Goal: Task Accomplishment & Management: Manage account settings

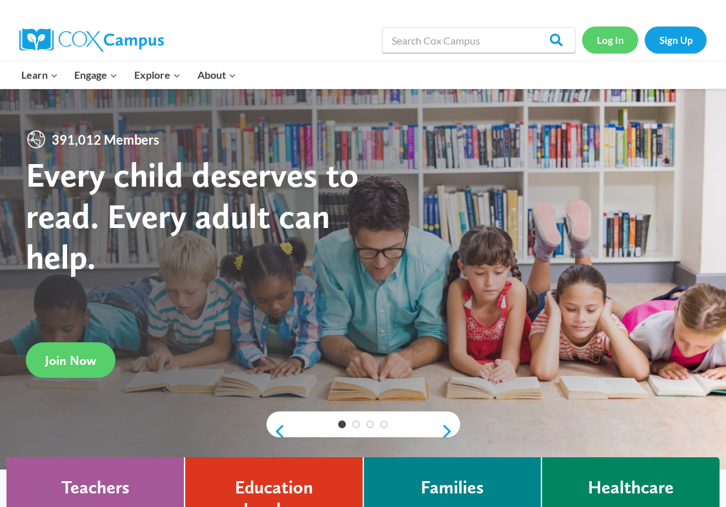
click at [614, 46] on link "Log In" at bounding box center [610, 39] width 56 height 26
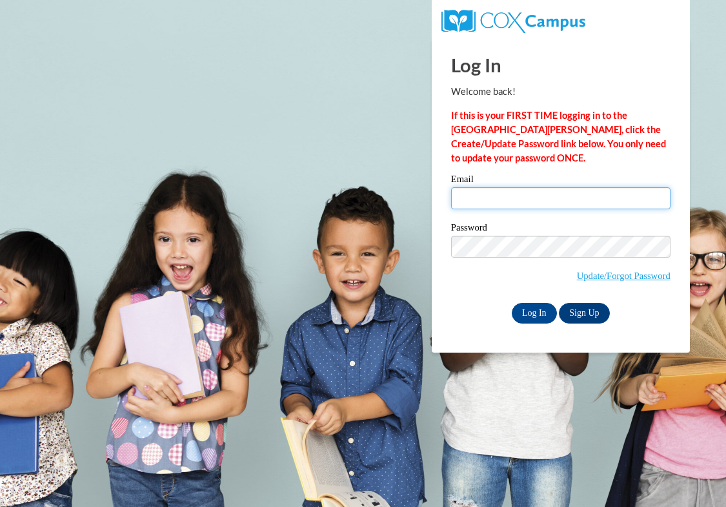
click at [540, 190] on input "Email" at bounding box center [560, 198] width 219 height 22
type input "[EMAIL_ADDRESS][DOMAIN_NAME]"
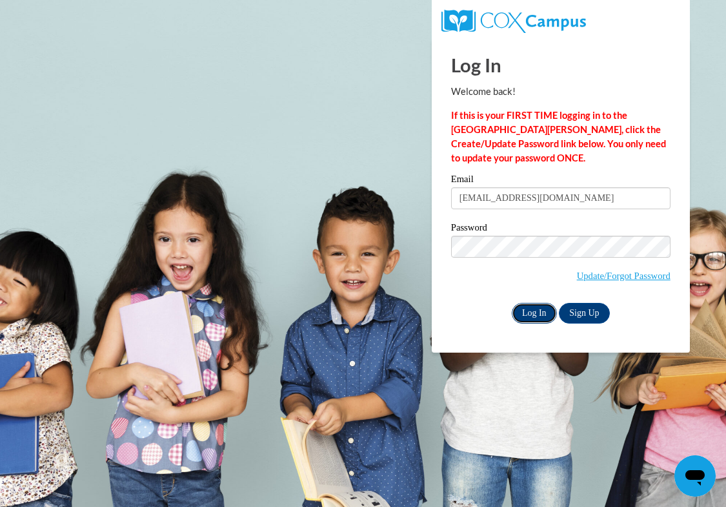
click at [538, 314] on input "Log In" at bounding box center [534, 313] width 45 height 21
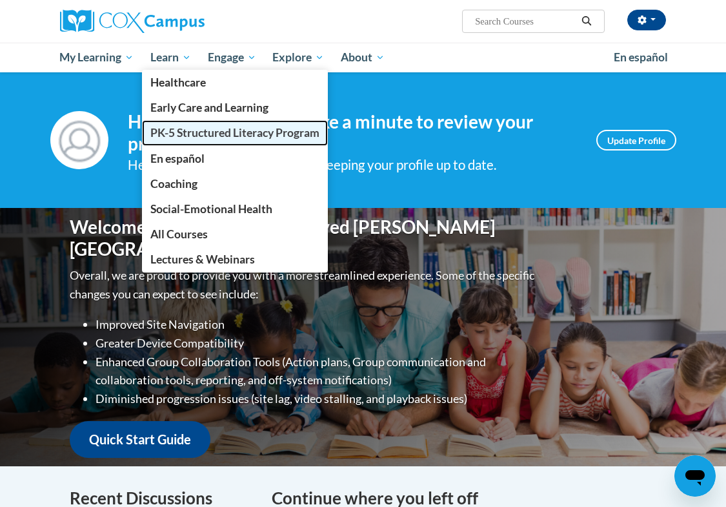
click at [193, 138] on span "PK-5 Structured Literacy Program" at bounding box center [234, 133] width 169 height 14
